Goal: Information Seeking & Learning: Learn about a topic

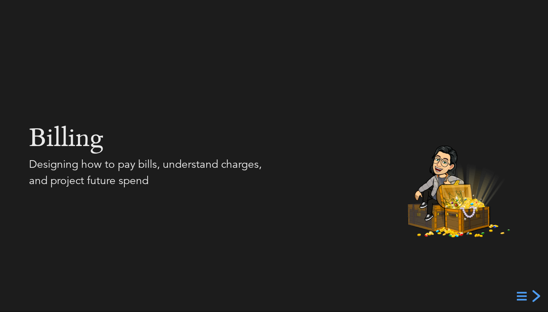
click at [534, 297] on div "next slide" at bounding box center [534, 295] width 13 height 13
